Goal: Navigation & Orientation: Find specific page/section

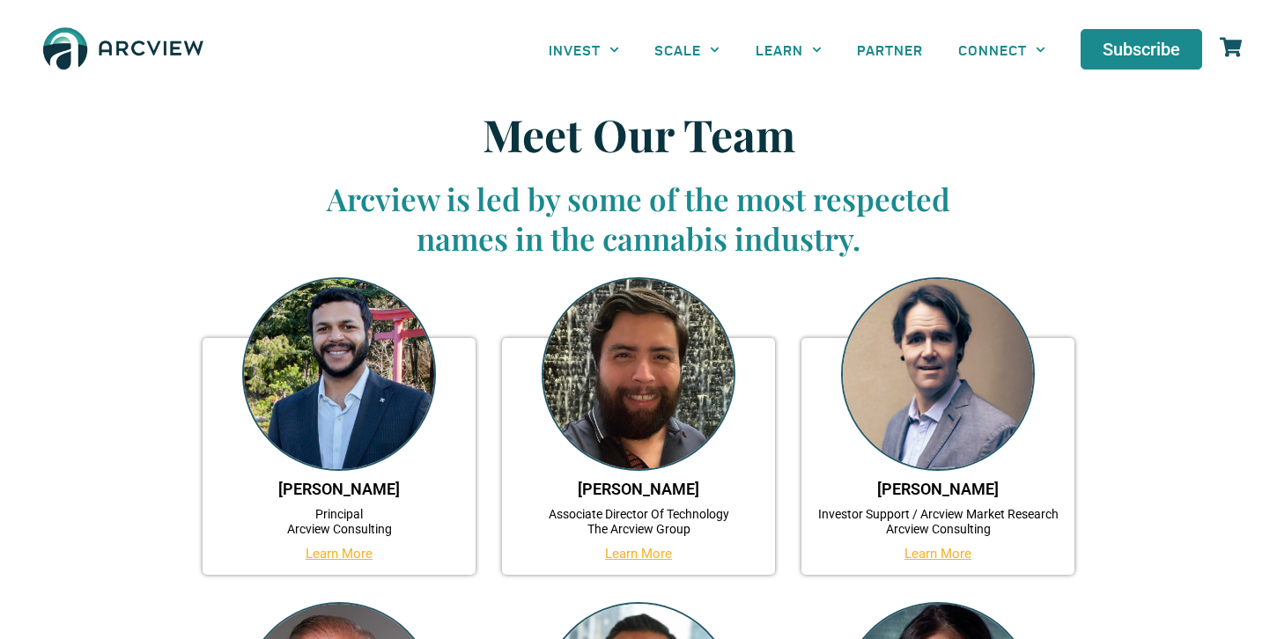
click at [891, 48] on link "PARTNER" at bounding box center [889, 50] width 101 height 40
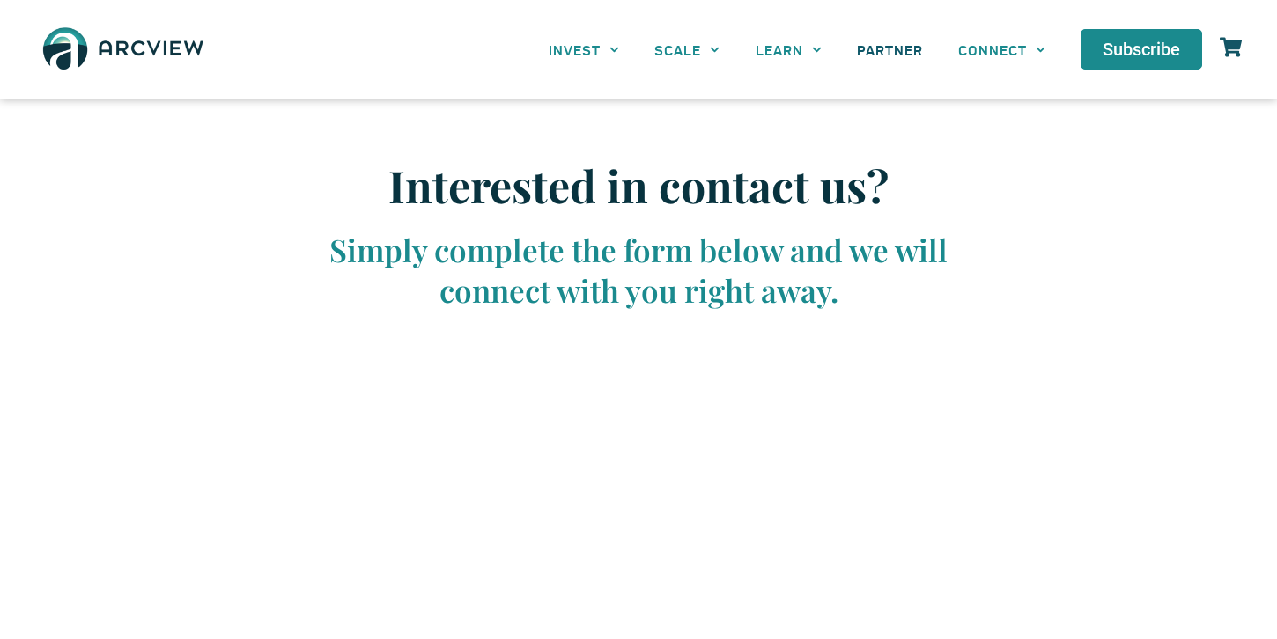
scroll to position [3126, 0]
